Goal: Information Seeking & Learning: Learn about a topic

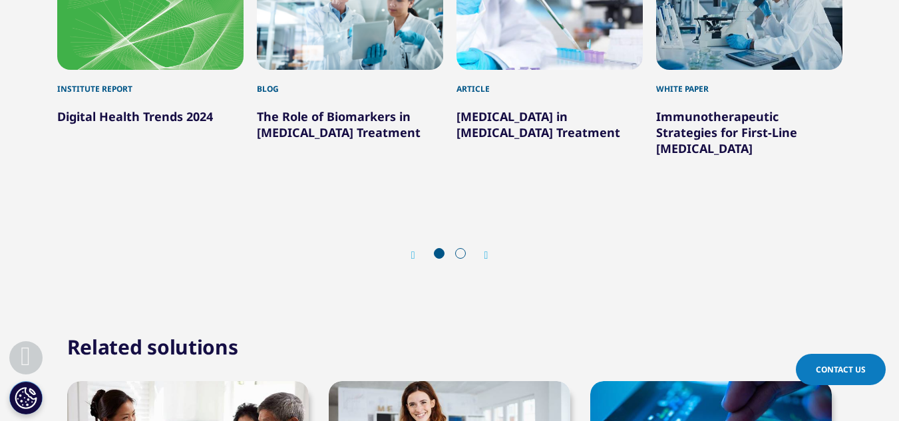
scroll to position [5028, 0]
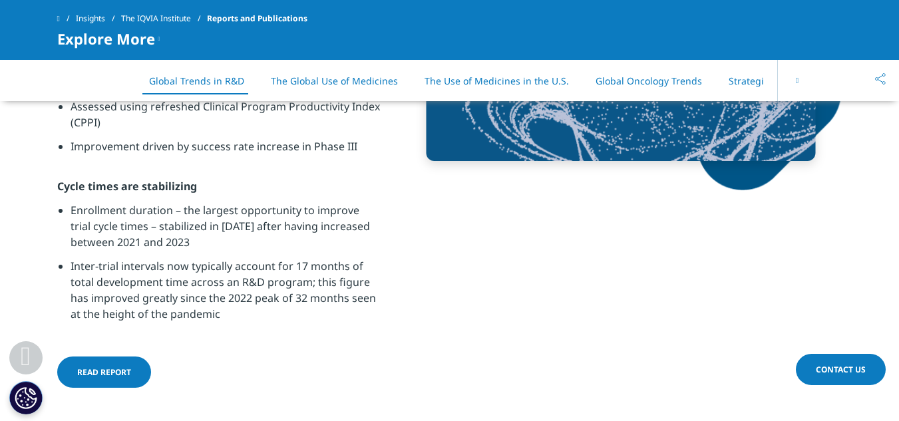
scroll to position [1198, 0]
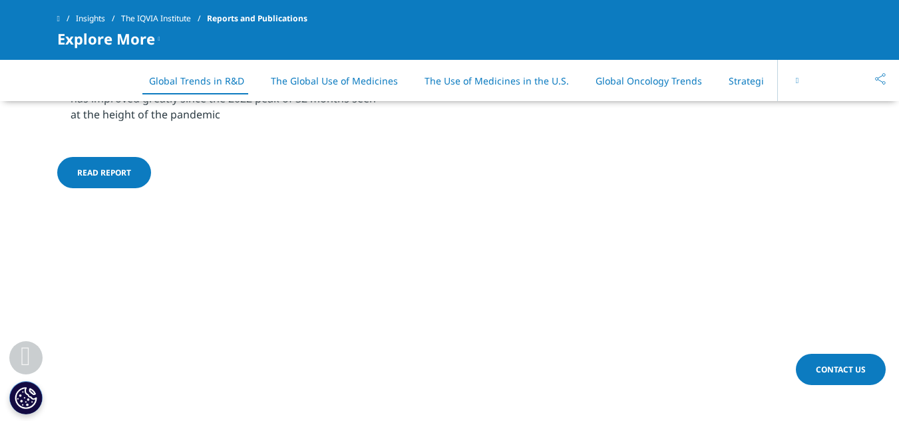
click at [114, 180] on link "Read report" at bounding box center [104, 172] width 94 height 31
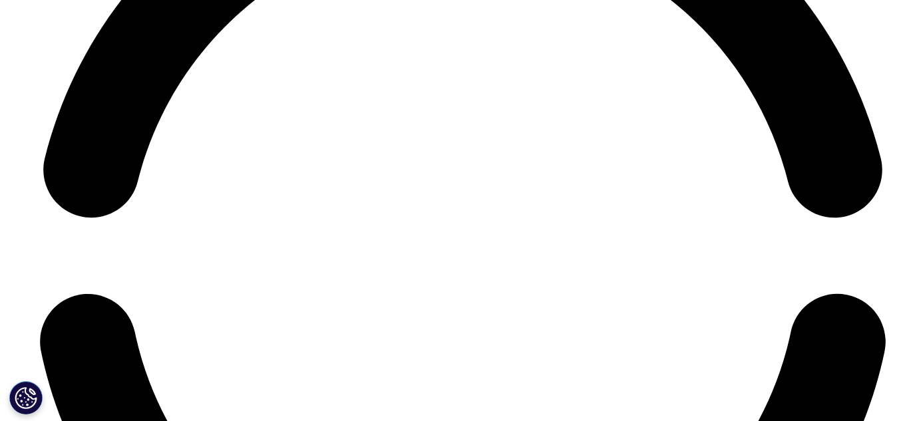
scroll to position [5905, 0]
